Goal: Navigation & Orientation: Find specific page/section

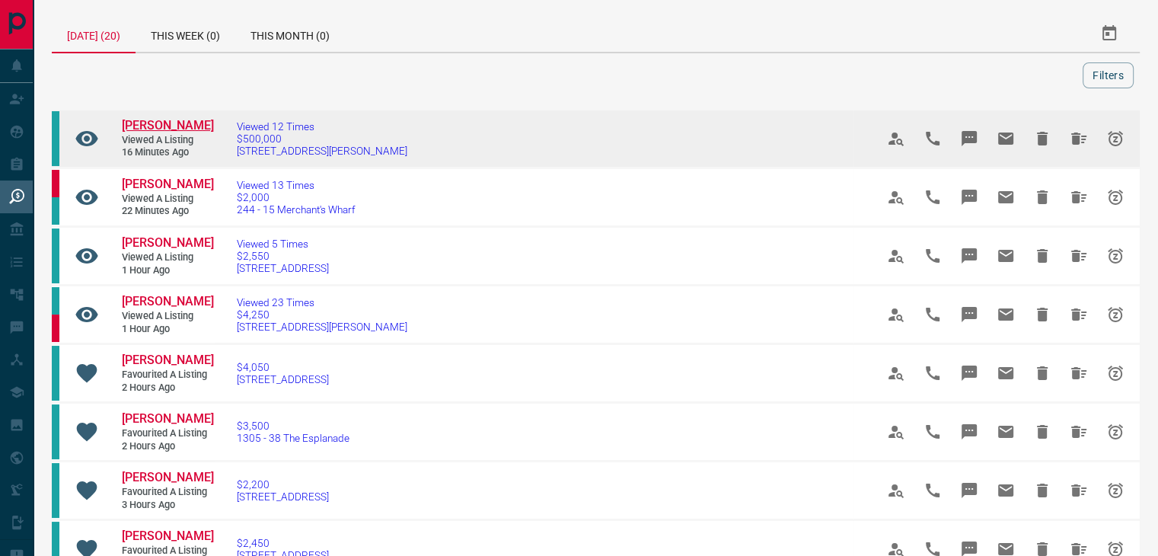
click at [158, 123] on span "[PERSON_NAME]" at bounding box center [168, 125] width 92 height 14
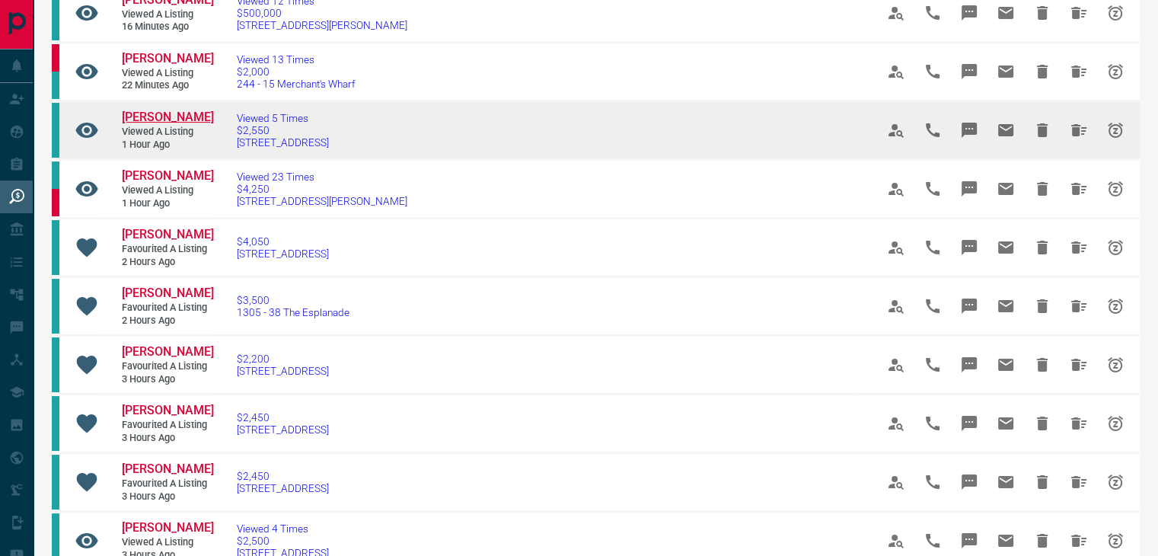
scroll to position [152, 0]
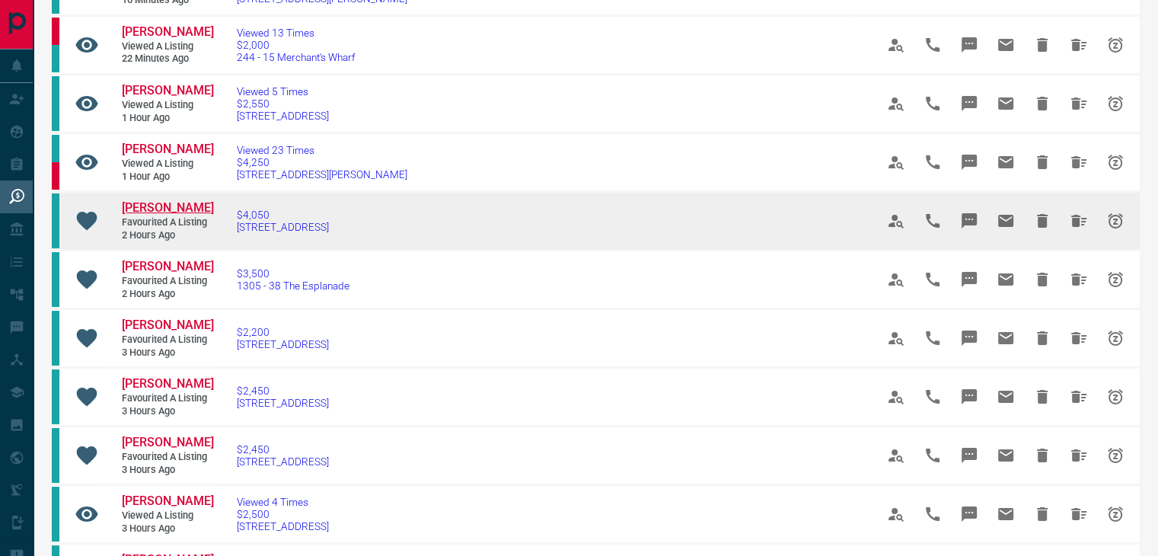
click at [180, 206] on span "[PERSON_NAME]" at bounding box center [168, 207] width 92 height 14
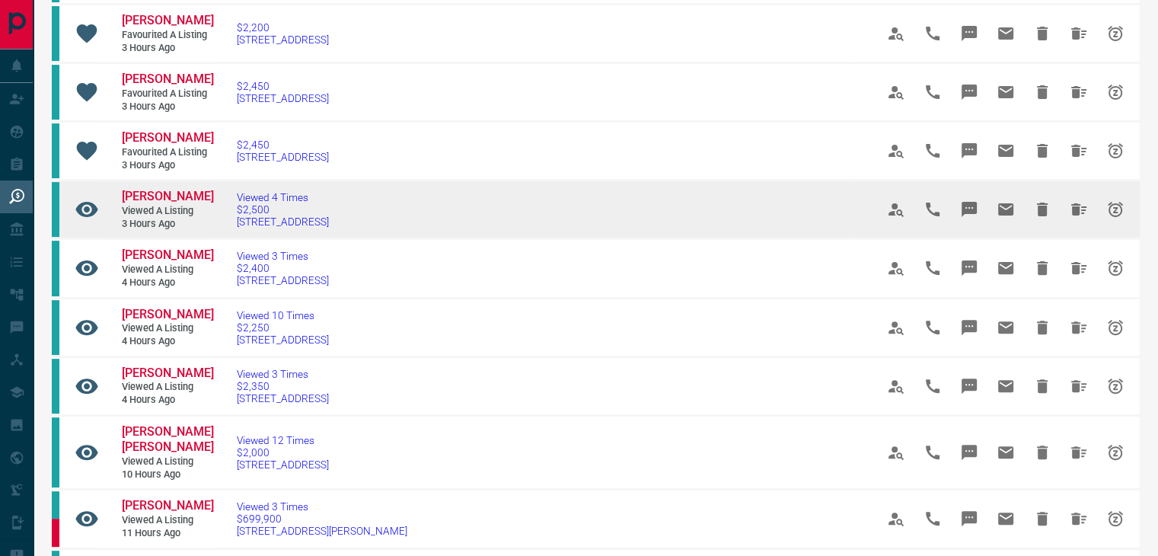
scroll to position [533, 0]
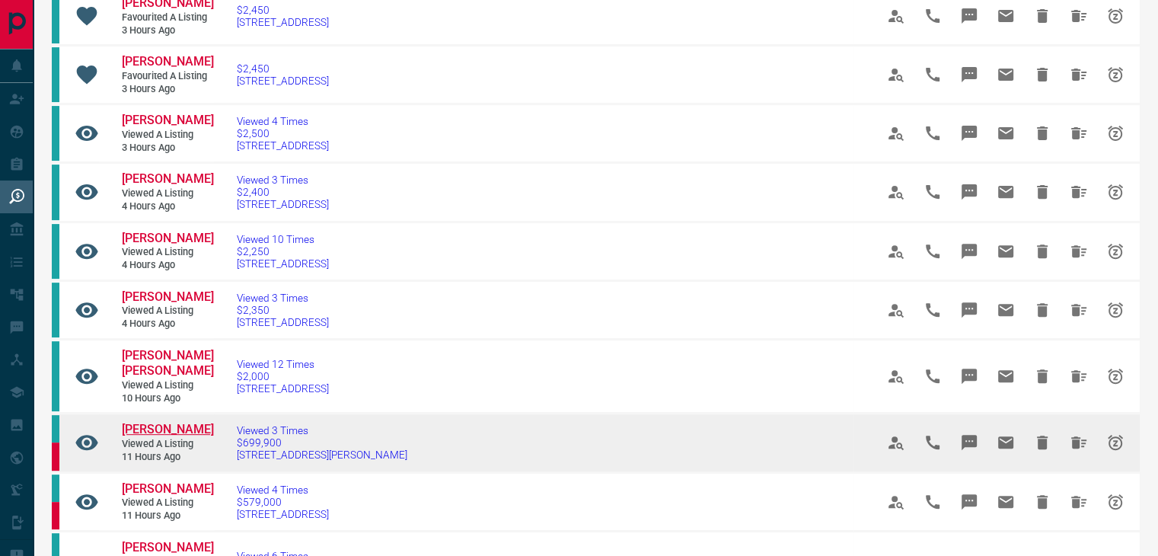
click at [151, 422] on span "[PERSON_NAME]" at bounding box center [168, 429] width 92 height 14
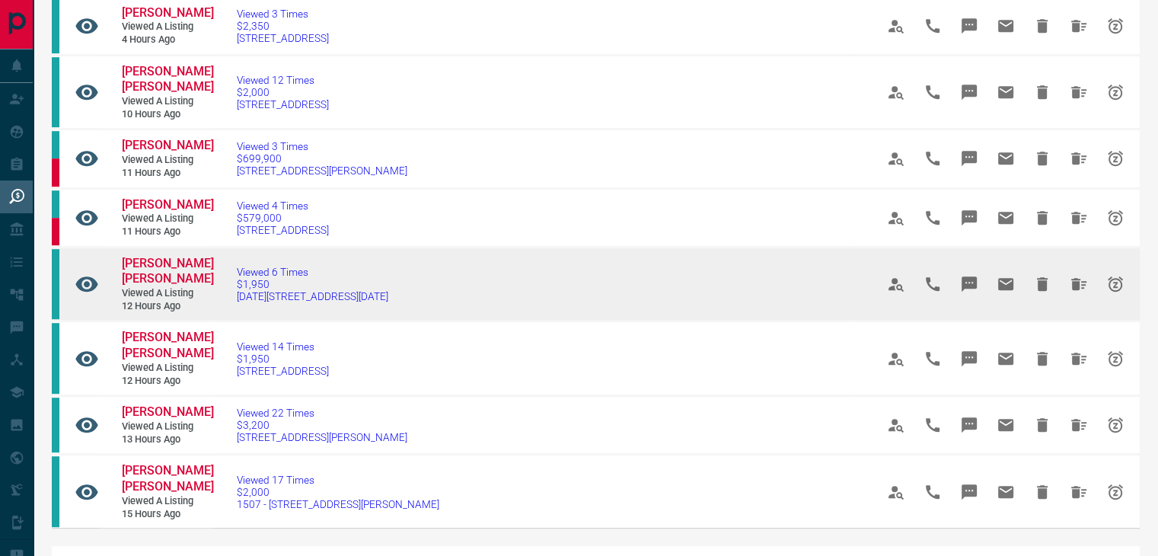
scroll to position [837, 0]
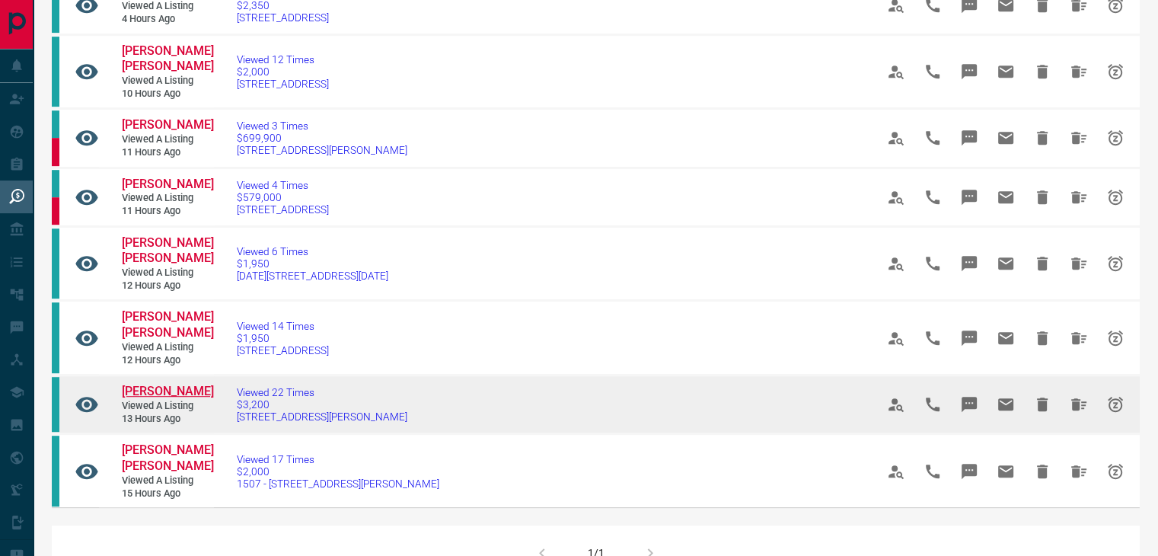
click at [152, 384] on span "[PERSON_NAME]" at bounding box center [168, 391] width 92 height 14
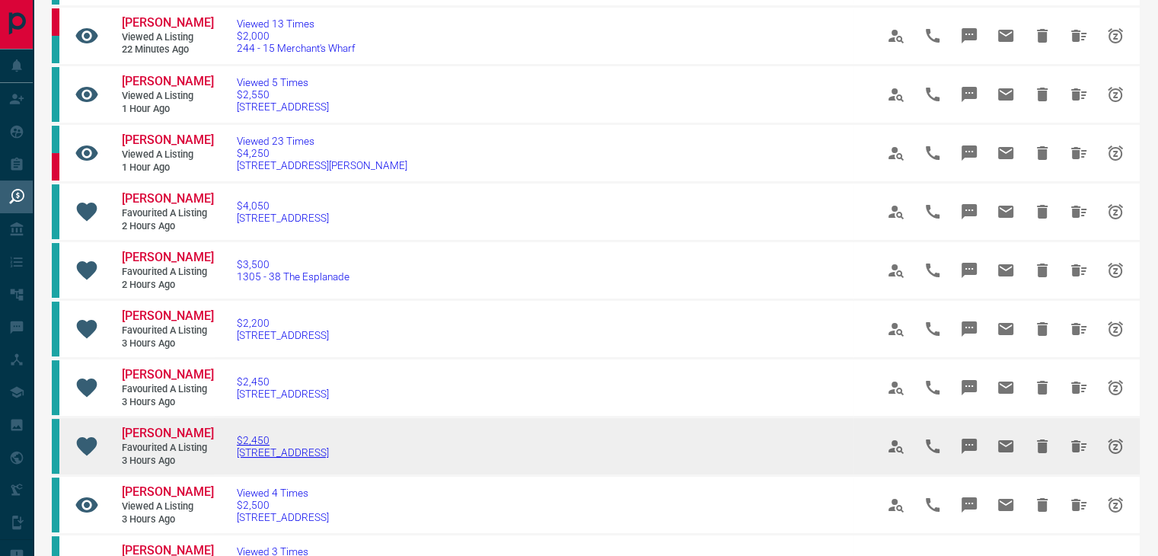
scroll to position [0, 0]
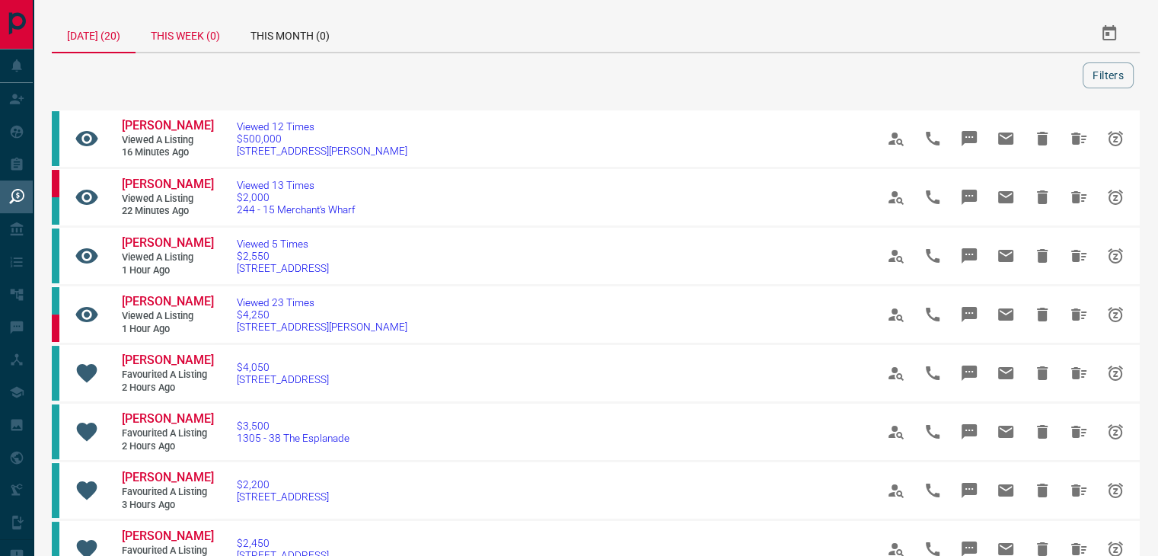
click at [181, 33] on div "This Week (0)" at bounding box center [186, 33] width 100 height 37
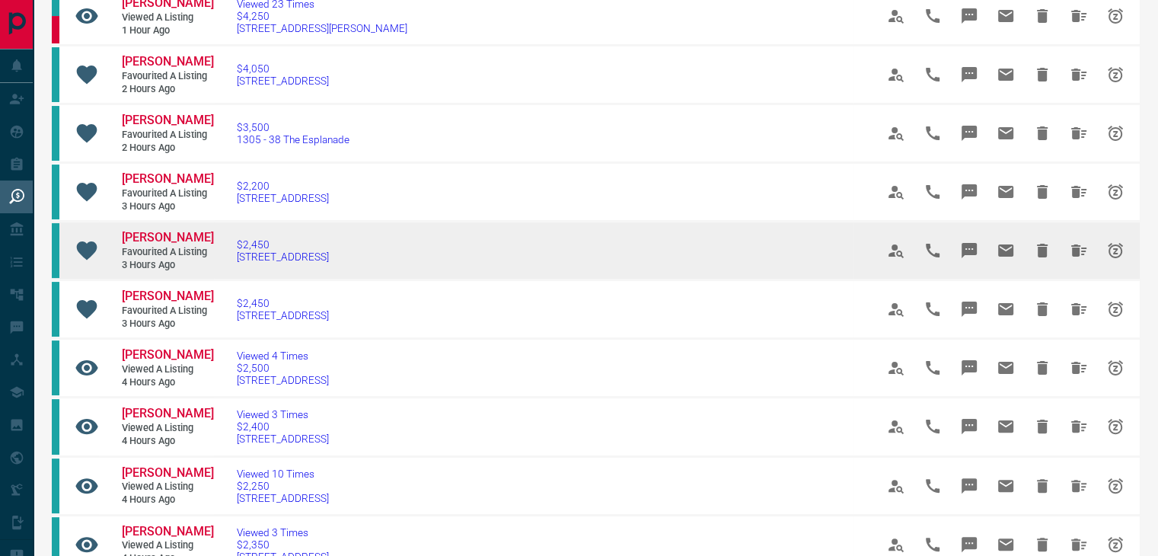
scroll to position [457, 0]
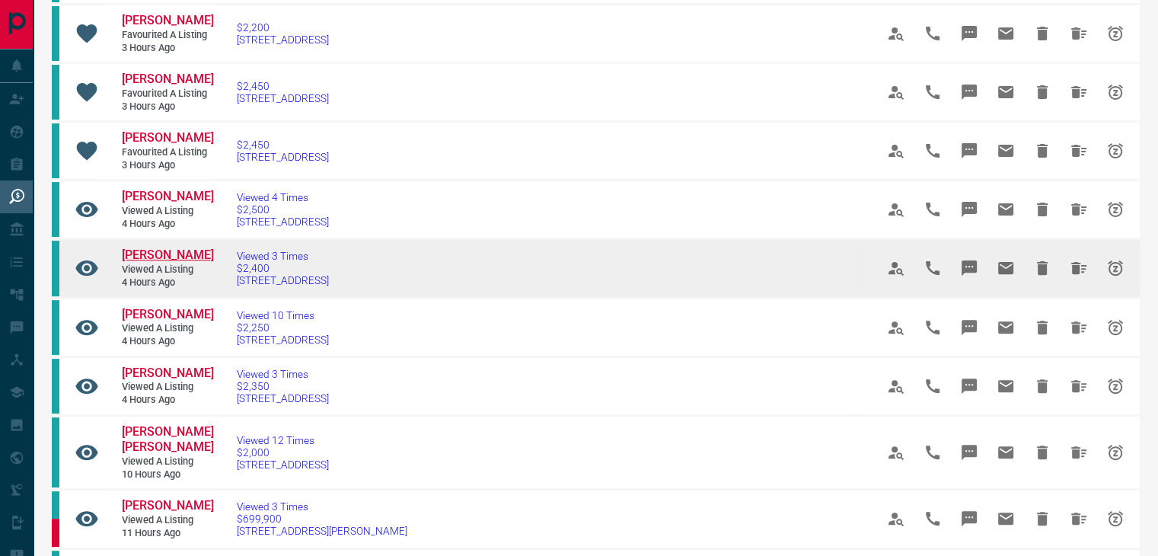
click at [159, 250] on span "[PERSON_NAME]" at bounding box center [168, 254] width 92 height 14
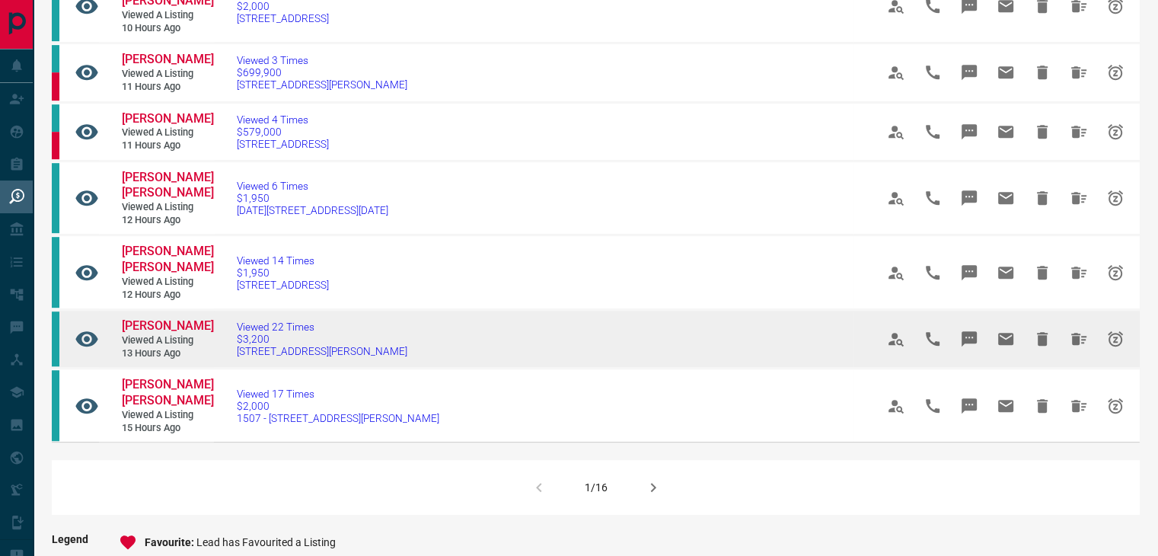
scroll to position [914, 0]
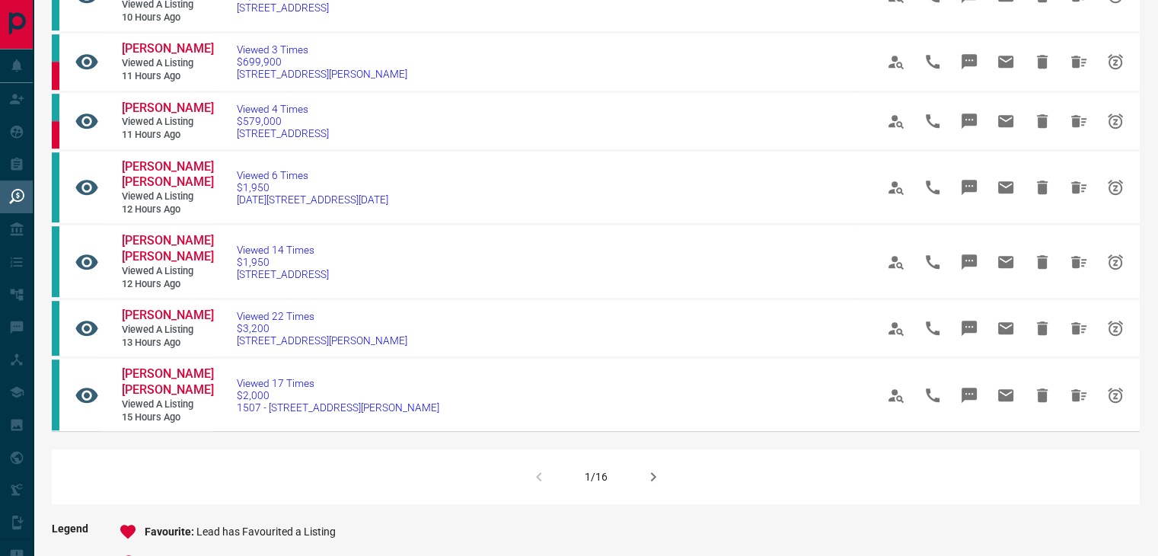
click at [649, 467] on icon "button" at bounding box center [653, 476] width 18 height 18
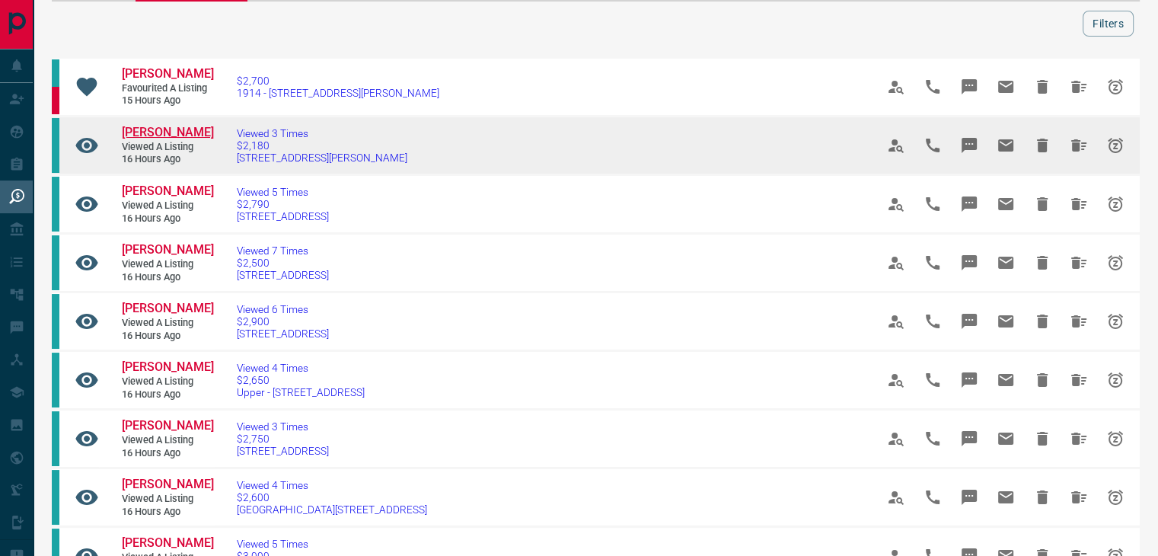
scroll to position [152, 0]
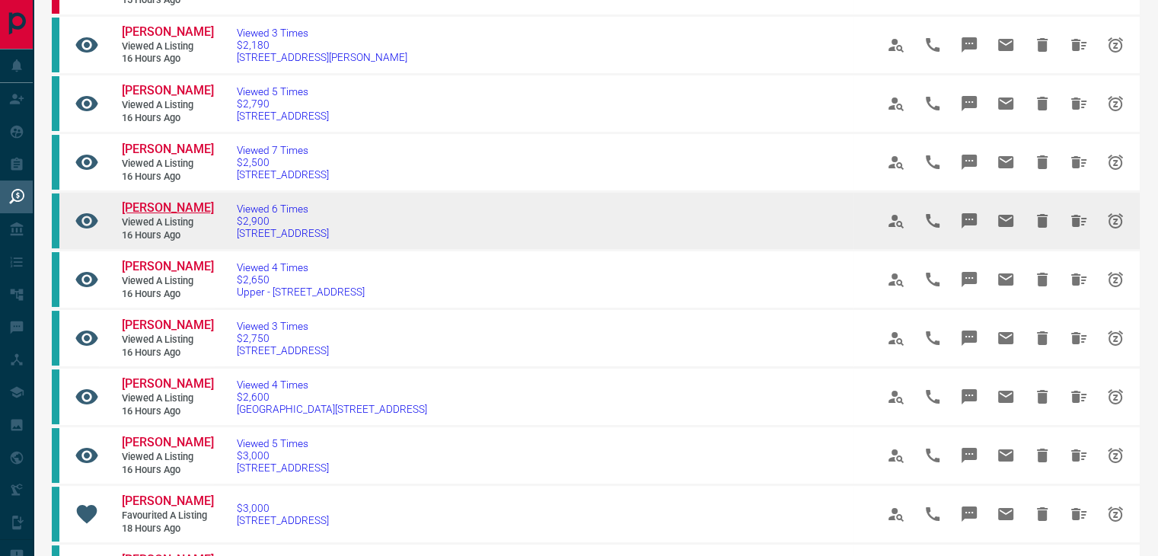
click at [145, 215] on span "[PERSON_NAME]" at bounding box center [168, 207] width 92 height 14
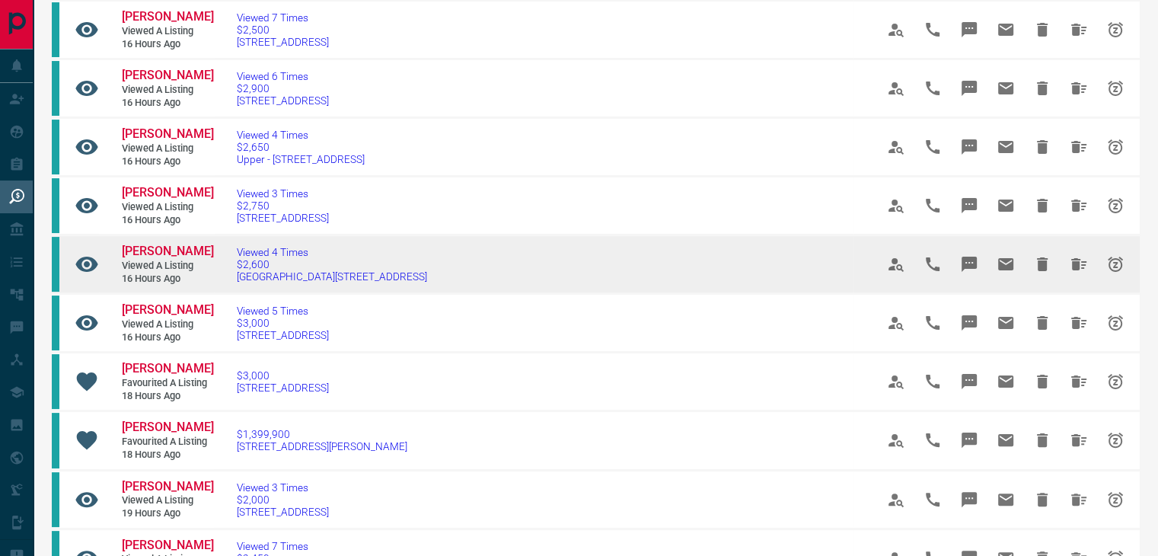
scroll to position [305, 0]
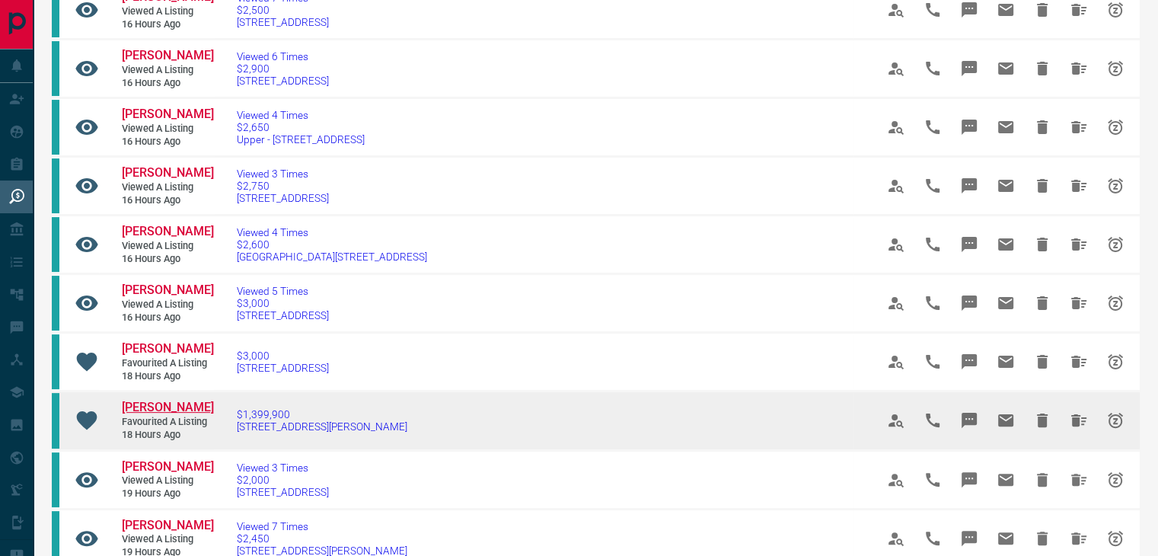
click at [138, 414] on span "[PERSON_NAME]" at bounding box center [168, 407] width 92 height 14
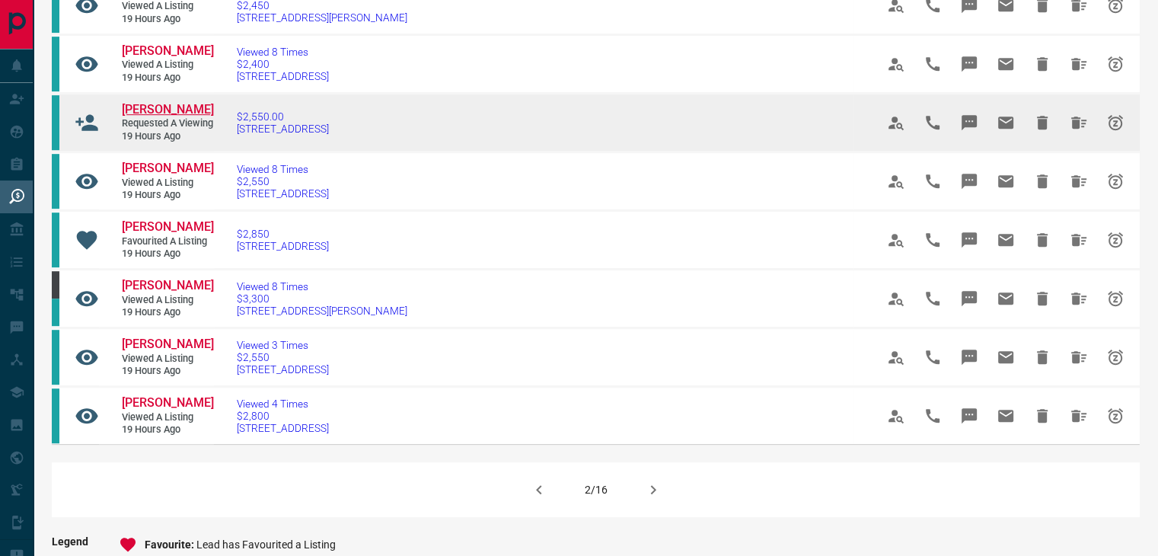
scroll to position [914, 0]
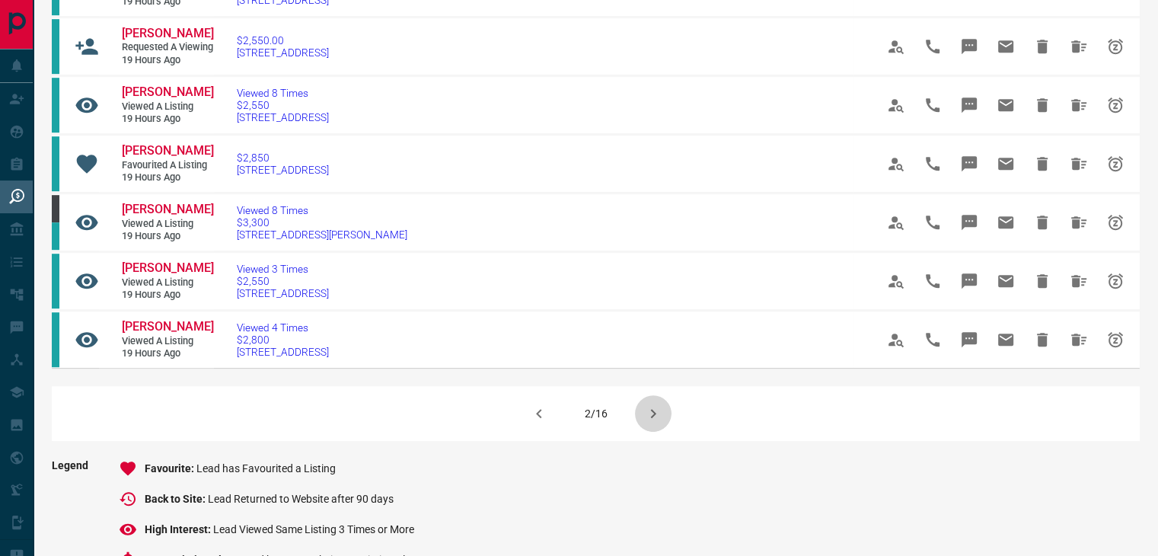
click at [644, 423] on icon "button" at bounding box center [653, 413] width 18 height 18
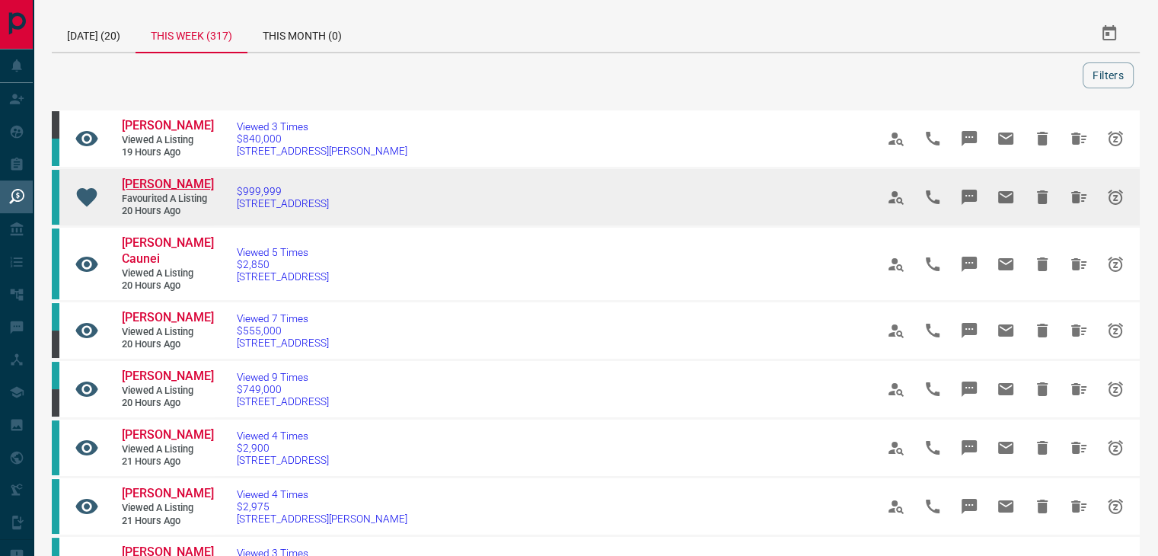
click at [161, 180] on span "[PERSON_NAME]" at bounding box center [168, 184] width 92 height 14
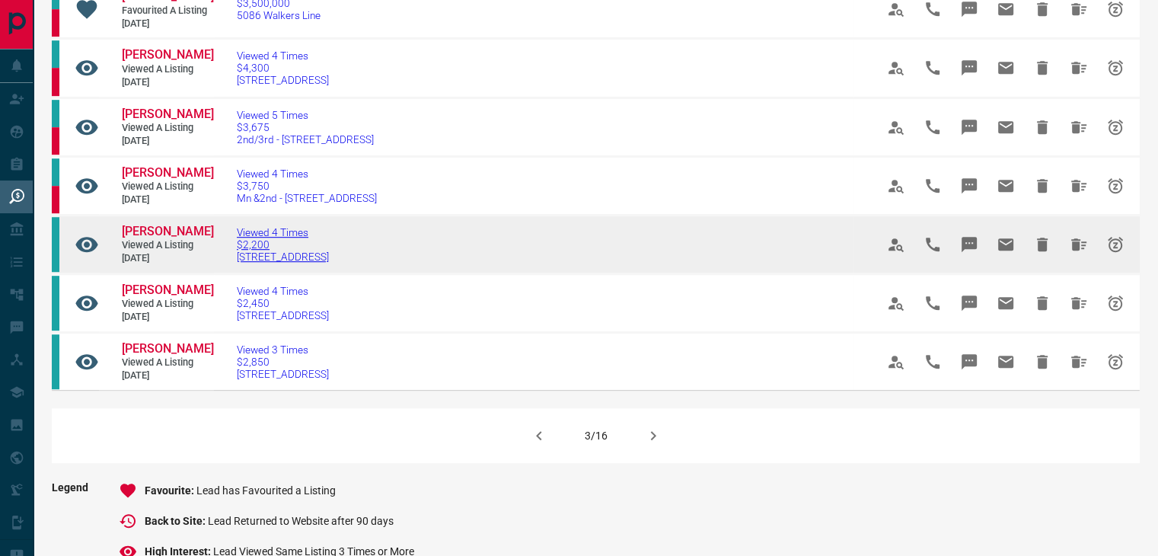
scroll to position [914, 0]
